Goal: Task Accomplishment & Management: Manage account settings

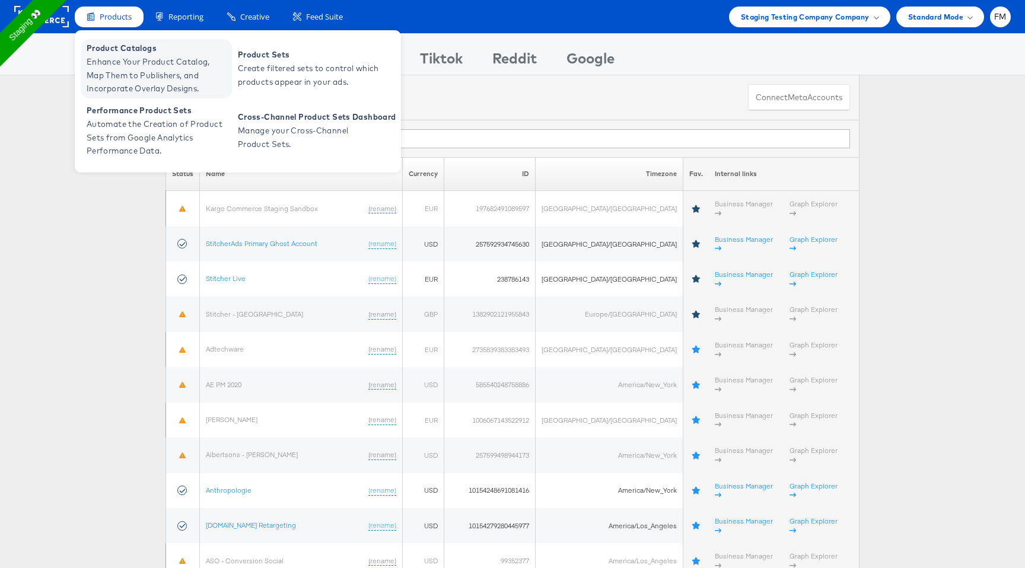
click at [152, 69] on span "Enhance Your Product Catalog, Map Them to Publishers, and Incorporate Overlay D…" at bounding box center [158, 75] width 142 height 40
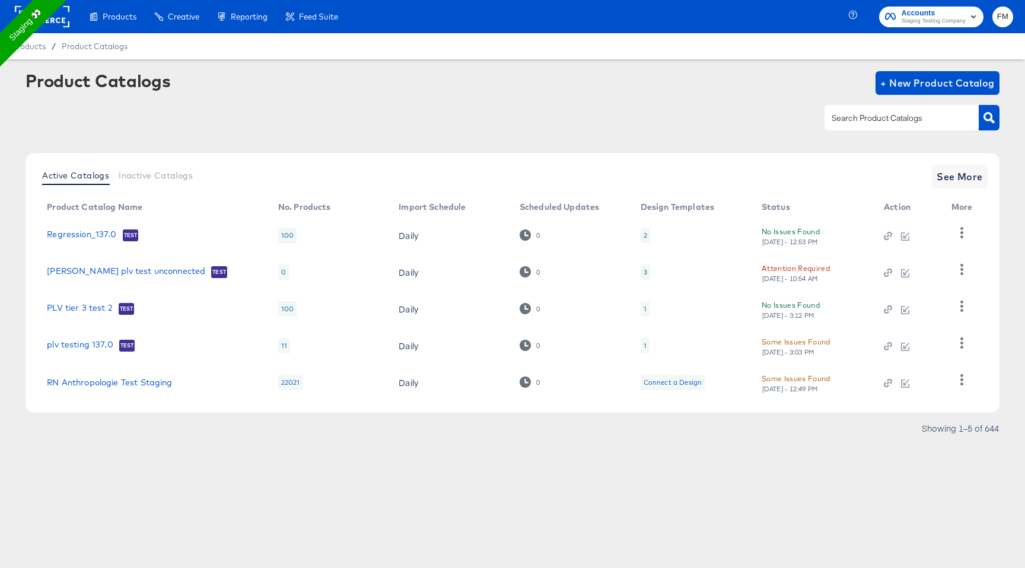
click at [785, 267] on div "Attention Required" at bounding box center [796, 268] width 68 height 12
